Goal: Submit feedback/report problem: Provide input to the site owners about the experience or issues

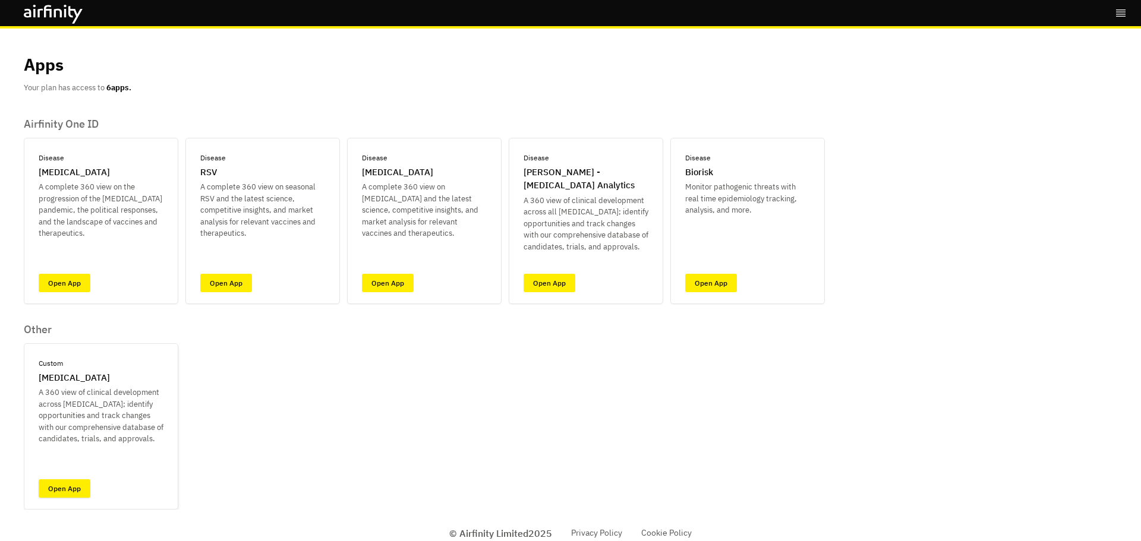
click at [52, 488] on link "Open App" at bounding box center [65, 488] width 52 height 18
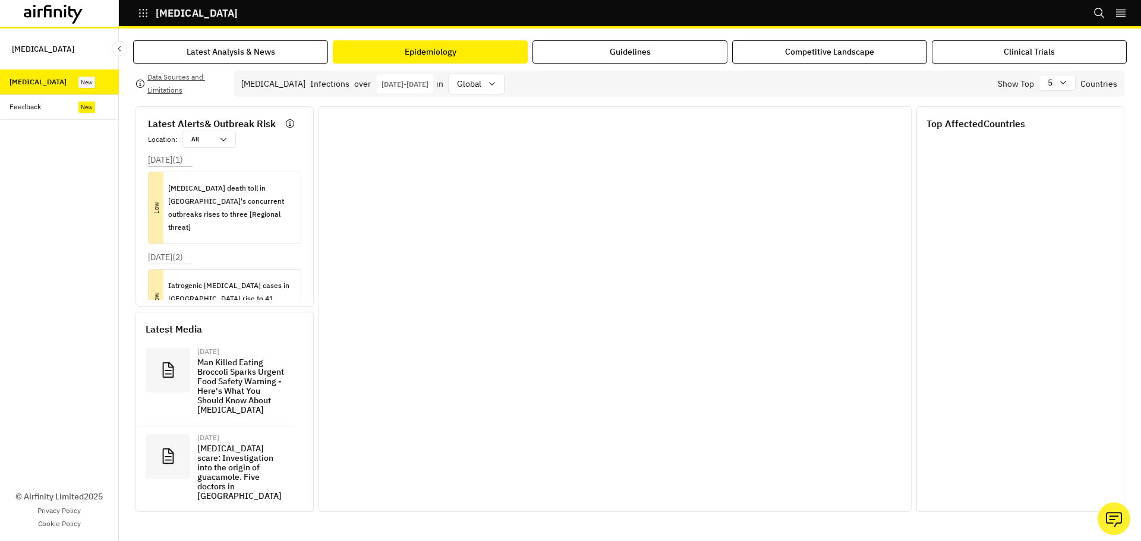
click at [390, 59] on button "Epidemiology" at bounding box center [430, 51] width 195 height 23
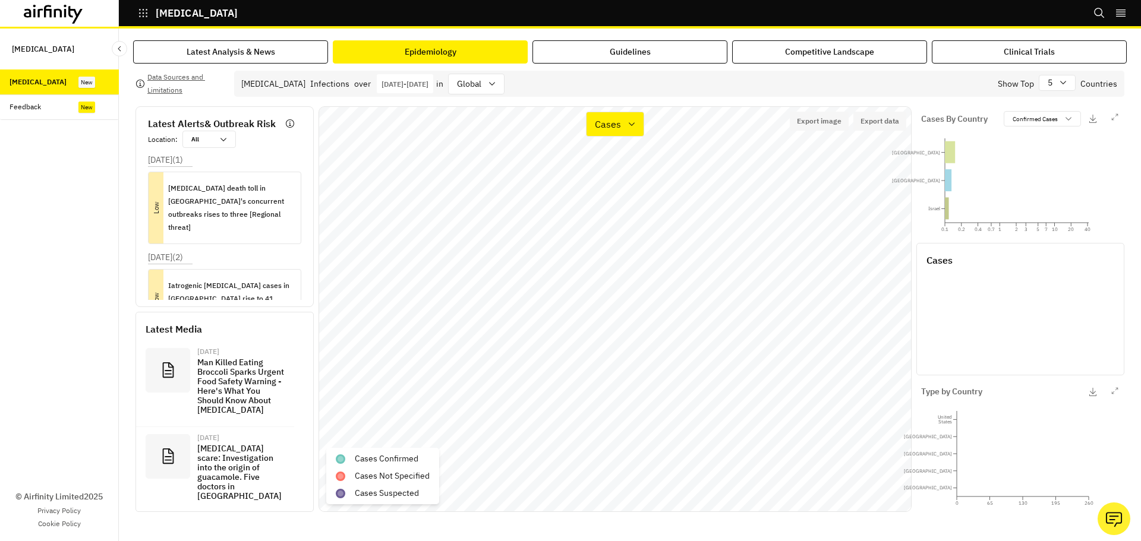
click at [8, 103] on div "Feedback" at bounding box center [59, 107] width 119 height 26
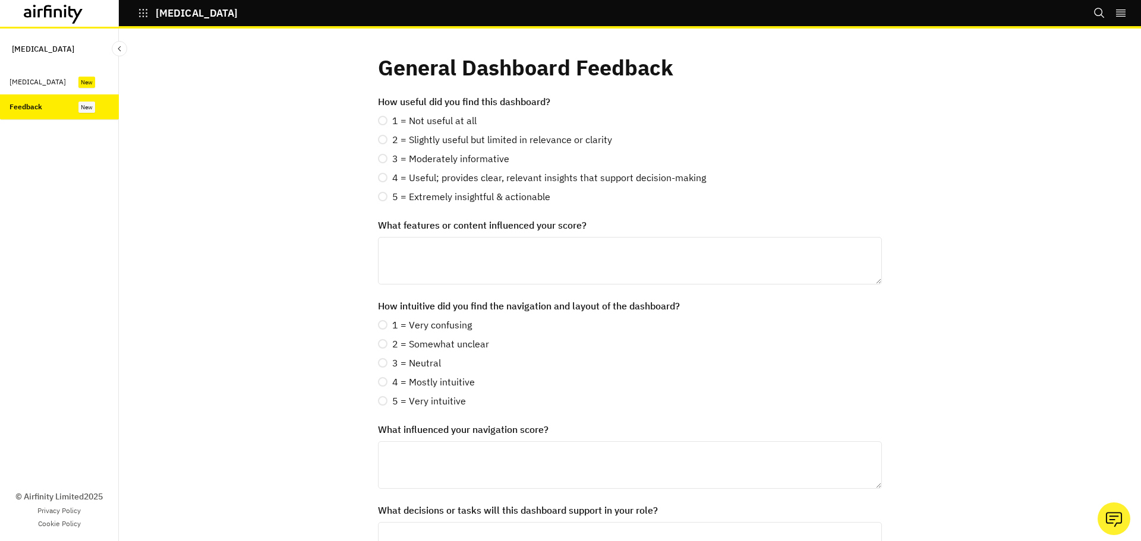
click at [481, 249] on textarea "What features or content influenced your score?" at bounding box center [630, 261] width 504 height 48
click at [50, 84] on div "[MEDICAL_DATA]" at bounding box center [64, 82] width 109 height 11
